Goal: Check status: Check status

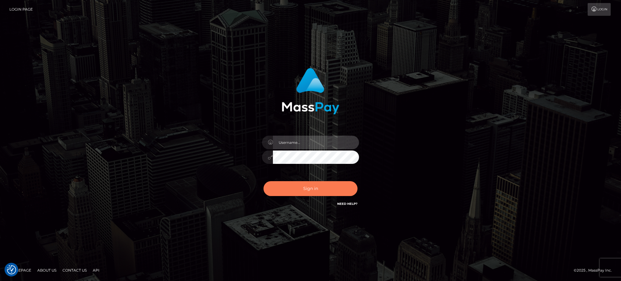
type input "Arjhon.megabonanza"
click at [312, 188] on button "Sign in" at bounding box center [311, 188] width 94 height 15
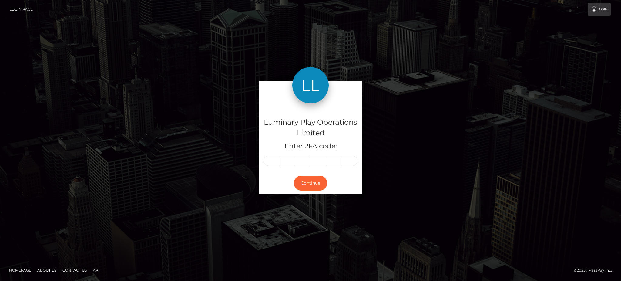
click at [274, 160] on input "text" at bounding box center [272, 161] width 16 height 10
type input "4"
type input "0"
type input "1"
type input "9"
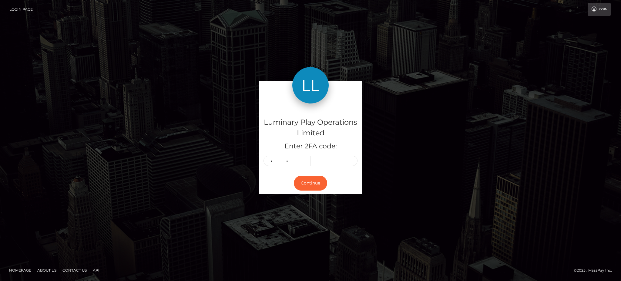
type input "1"
type input "8"
type input "1"
type input "8"
type input "4"
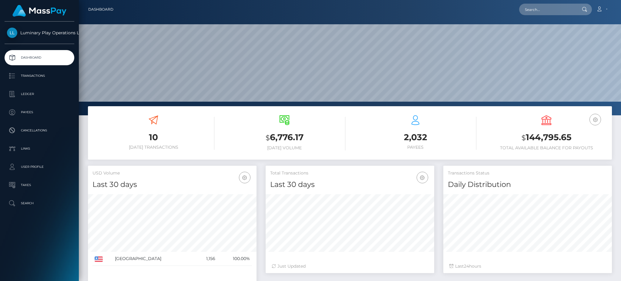
scroll to position [108, 168]
click at [531, 13] on input "text" at bounding box center [547, 10] width 57 height 12
paste input "366085"
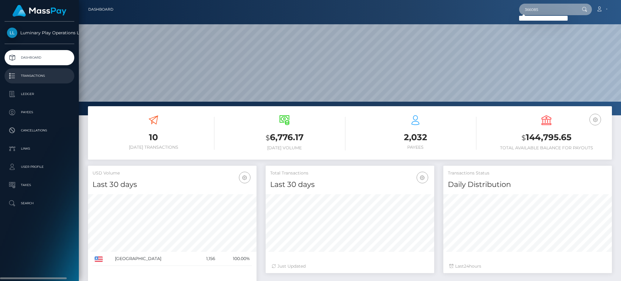
type input "366085"
click at [35, 76] on p "Transactions" at bounding box center [39, 75] width 65 height 9
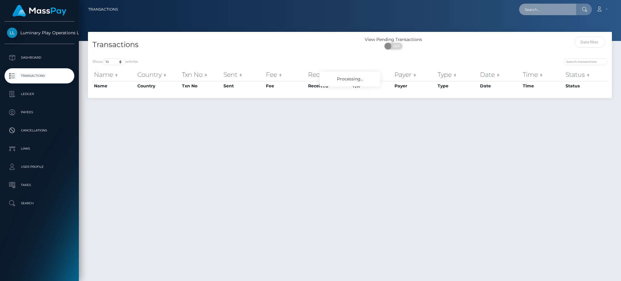
click at [547, 12] on input "text" at bounding box center [547, 10] width 57 height 12
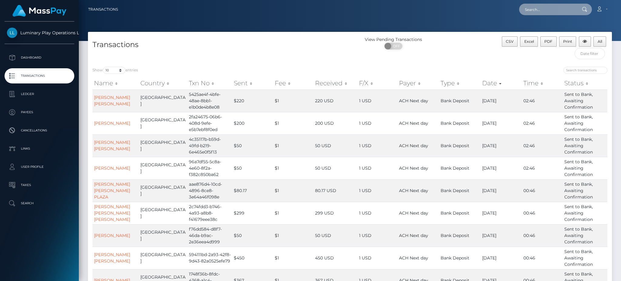
paste input "366085"
type input "366085"
click at [400, 46] on span "OFF" at bounding box center [395, 46] width 15 height 7
checkbox input "true"
click at [103, 75] on div "Name Country Txn No Sent Fee Received F/X Payer Type Date Time Status Name Coun…" at bounding box center [350, 200] width 524 height 250
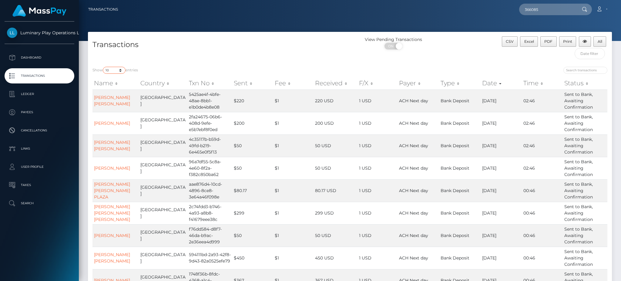
click at [112, 71] on select "10 25 50 100 250 500 1,000 3,500" at bounding box center [114, 70] width 23 height 7
select select "3500"
click at [103, 67] on select "10 25 50 100 250 500 1,000 3,500" at bounding box center [114, 70] width 23 height 7
click at [554, 9] on input "366085" at bounding box center [547, 10] width 57 height 12
drag, startPoint x: 591, startPoint y: 53, endPoint x: 589, endPoint y: 55, distance: 3.2
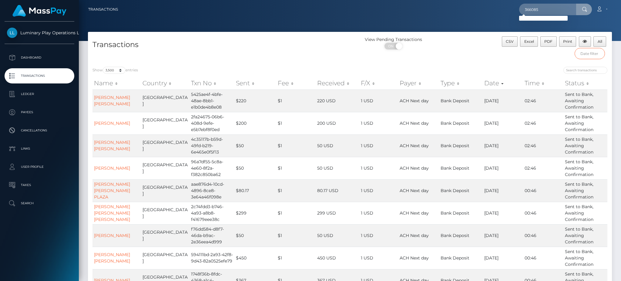
click at [591, 53] on input "text" at bounding box center [590, 53] width 31 height 11
click at [589, 56] on input "text" at bounding box center [590, 53] width 31 height 11
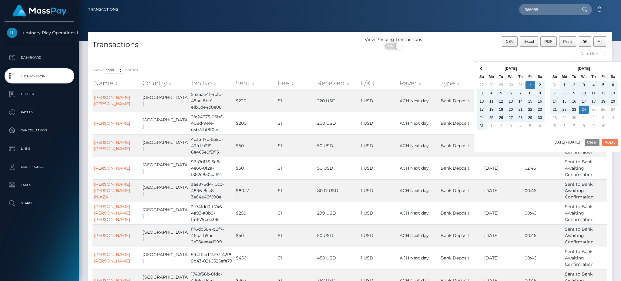
click at [609, 141] on button "Apply" at bounding box center [610, 142] width 16 height 7
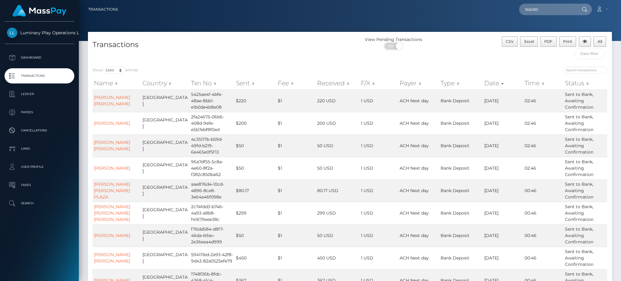
type input "08/01/2025 - 08/01/2025"
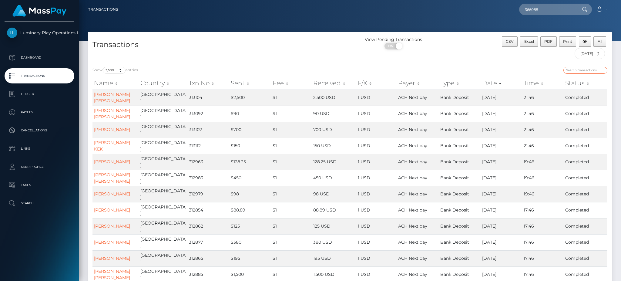
click at [575, 71] on input "search" at bounding box center [585, 70] width 44 height 7
paste input "366085"
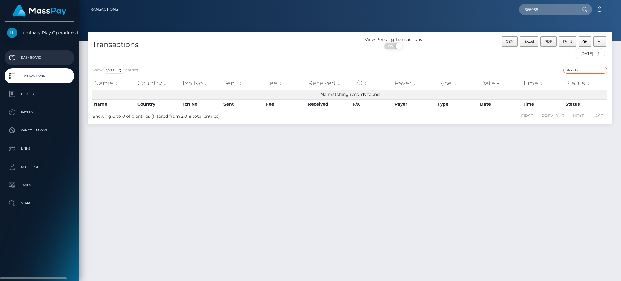
type input "366085"
click at [32, 59] on p "Dashboard" at bounding box center [39, 57] width 65 height 9
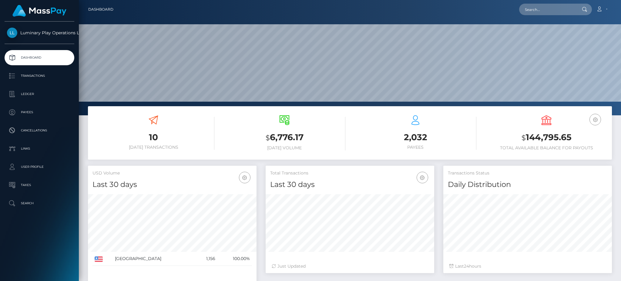
scroll to position [108, 168]
click at [556, 7] on input "text" at bounding box center [547, 10] width 57 height 12
paste input "366085"
type input "366085"
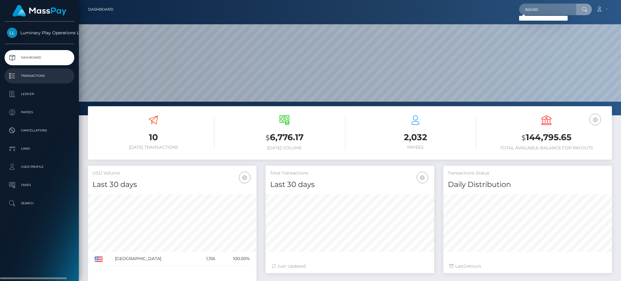
click at [31, 79] on p "Transactions" at bounding box center [39, 75] width 65 height 9
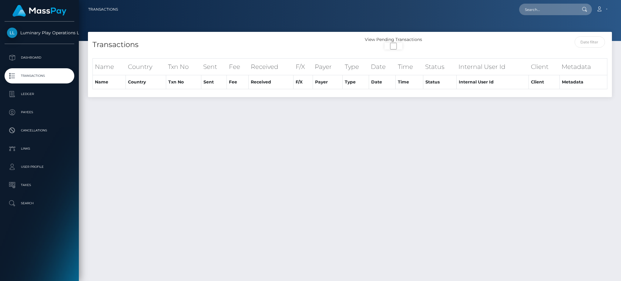
select select "3500"
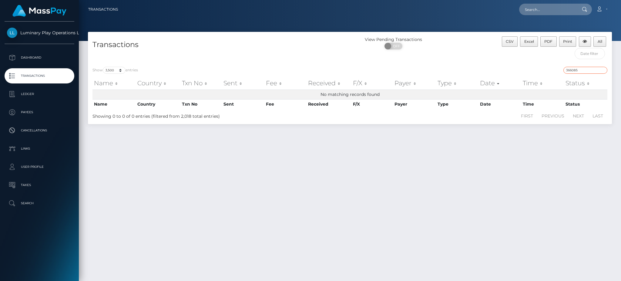
drag, startPoint x: 565, startPoint y: 70, endPoint x: 559, endPoint y: 70, distance: 6.1
click at [559, 70] on div "366085" at bounding box center [480, 71] width 253 height 8
